Goal: Information Seeking & Learning: Learn about a topic

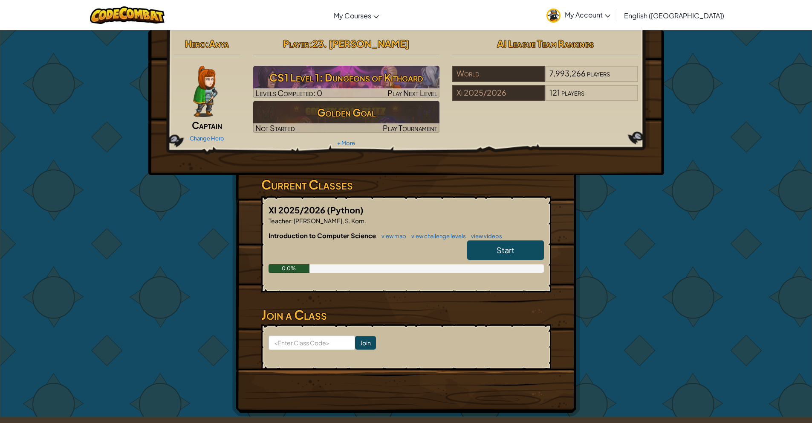
click at [530, 1] on div "Toggle navigation My Courses CodeCombat Classroom Ozaria Classroom AI League Es…" at bounding box center [406, 15] width 817 height 30
click at [522, 246] on link "Start" at bounding box center [505, 250] width 77 height 20
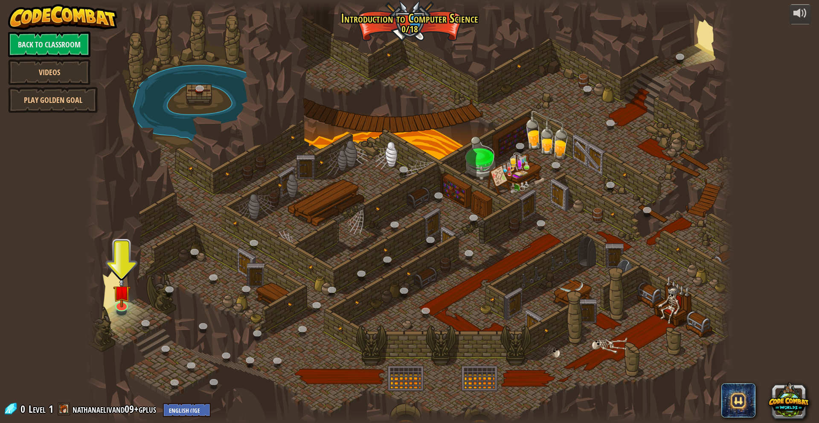
drag, startPoint x: 686, startPoint y: 329, endPoint x: 691, endPoint y: 331, distance: 5.0
click at [691, 331] on div at bounding box center [409, 211] width 647 height 423
drag, startPoint x: 362, startPoint y: 281, endPoint x: 398, endPoint y: 209, distance: 80.7
click at [319, 303] on div "25. Kithgard Gates (Locked) Escape the Kithgard dungeons, and don't let the gua…" at bounding box center [409, 211] width 647 height 423
drag, startPoint x: 450, startPoint y: 137, endPoint x: 503, endPoint y: 139, distance: 52.9
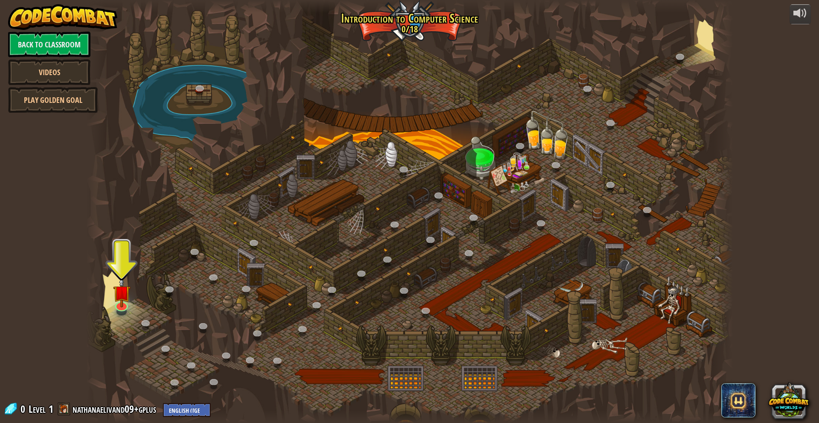
click at [431, 232] on div at bounding box center [409, 211] width 647 height 423
click at [432, 218] on div at bounding box center [409, 211] width 647 height 423
drag, startPoint x: 259, startPoint y: 76, endPoint x: 306, endPoint y: 193, distance: 125.7
click at [306, 193] on div at bounding box center [409, 211] width 647 height 423
